Goal: Information Seeking & Learning: Learn about a topic

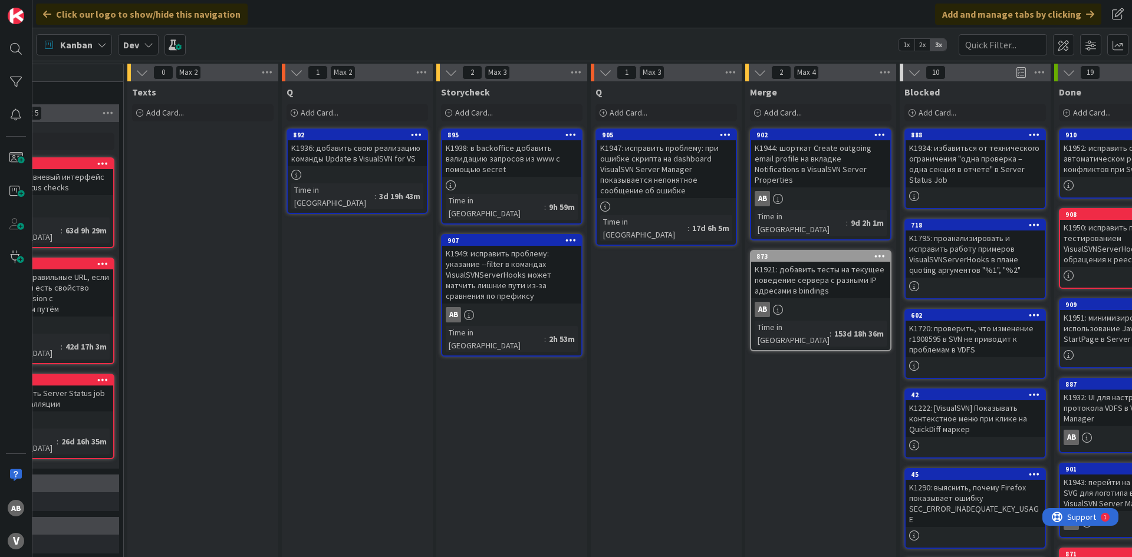
scroll to position [0, 548]
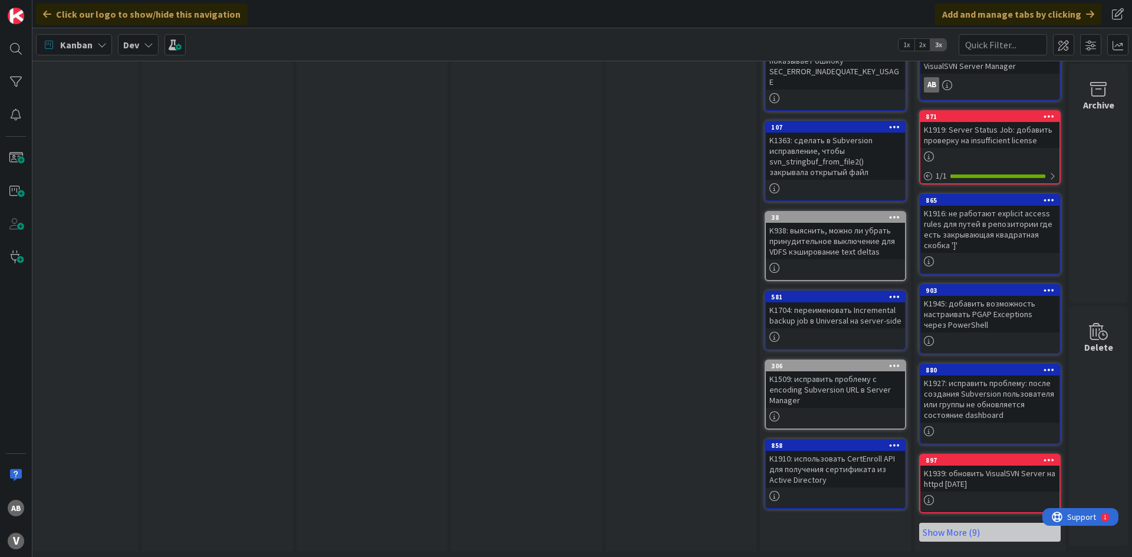
scroll to position [0, 695]
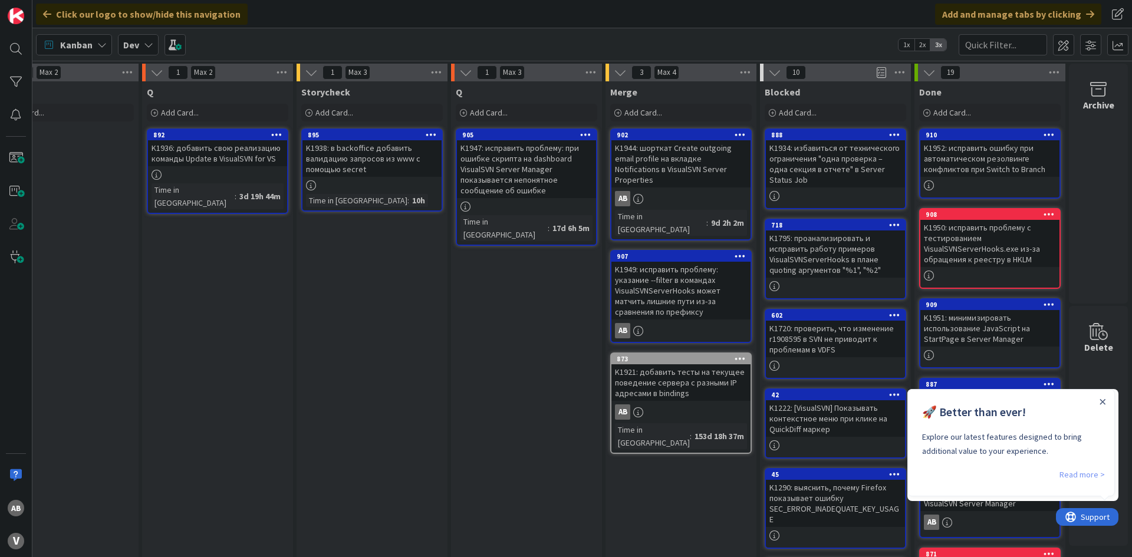
click at [1078, 472] on link "Read more >" at bounding box center [1082, 475] width 45 height 14
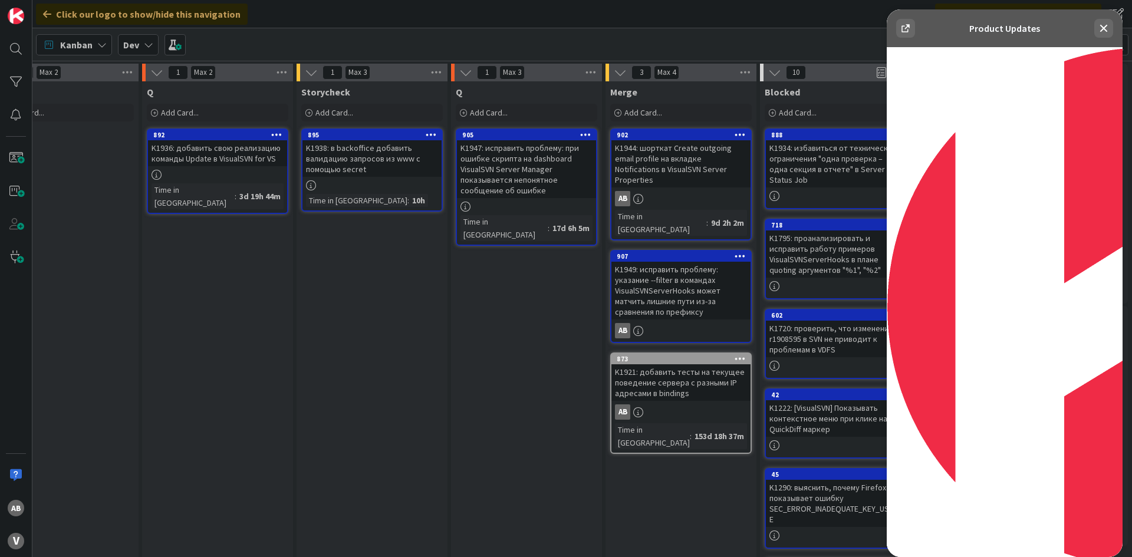
scroll to position [3361, 0]
click at [1105, 29] on icon at bounding box center [1104, 29] width 8 height 8
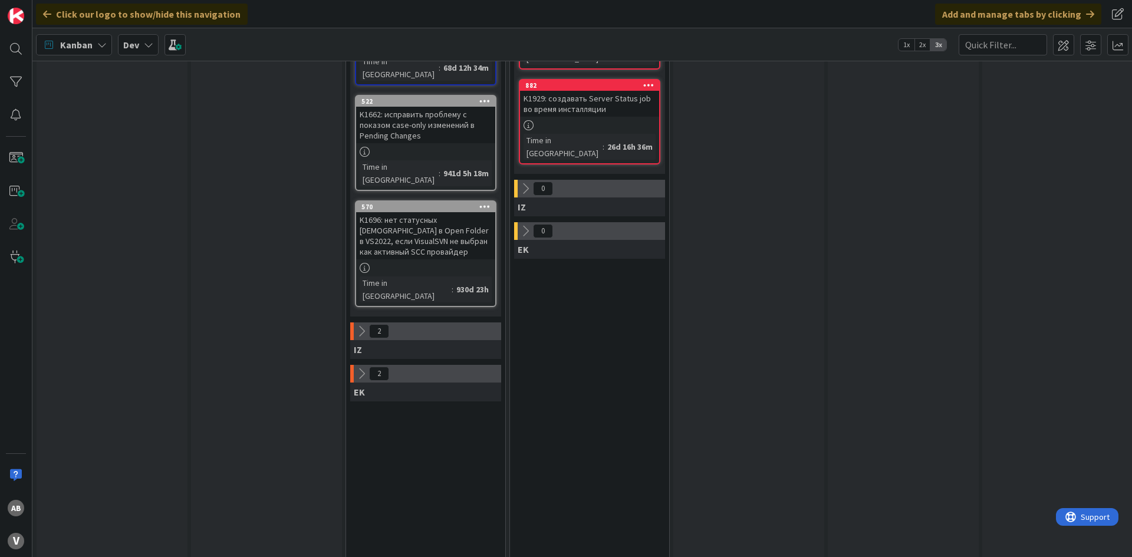
scroll to position [0, 0]
